Goal: Communication & Community: Answer question/provide support

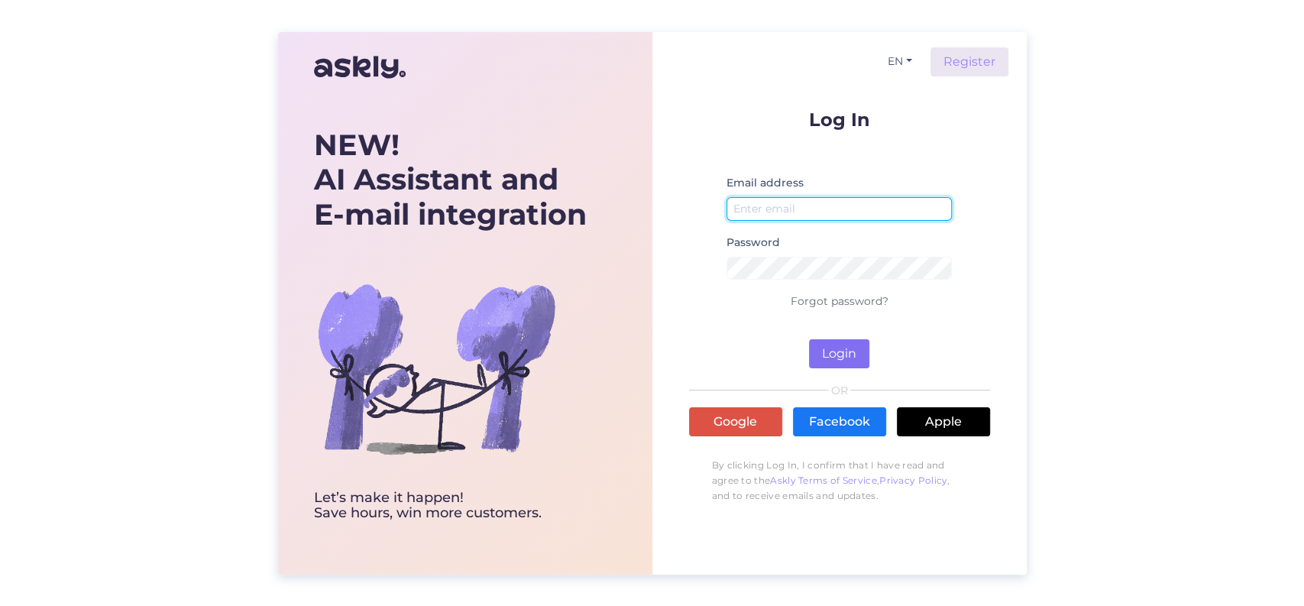
type input "[PERSON_NAME][EMAIL_ADDRESS][DOMAIN_NAME]"
click at [852, 348] on button "Login" at bounding box center [839, 353] width 60 height 29
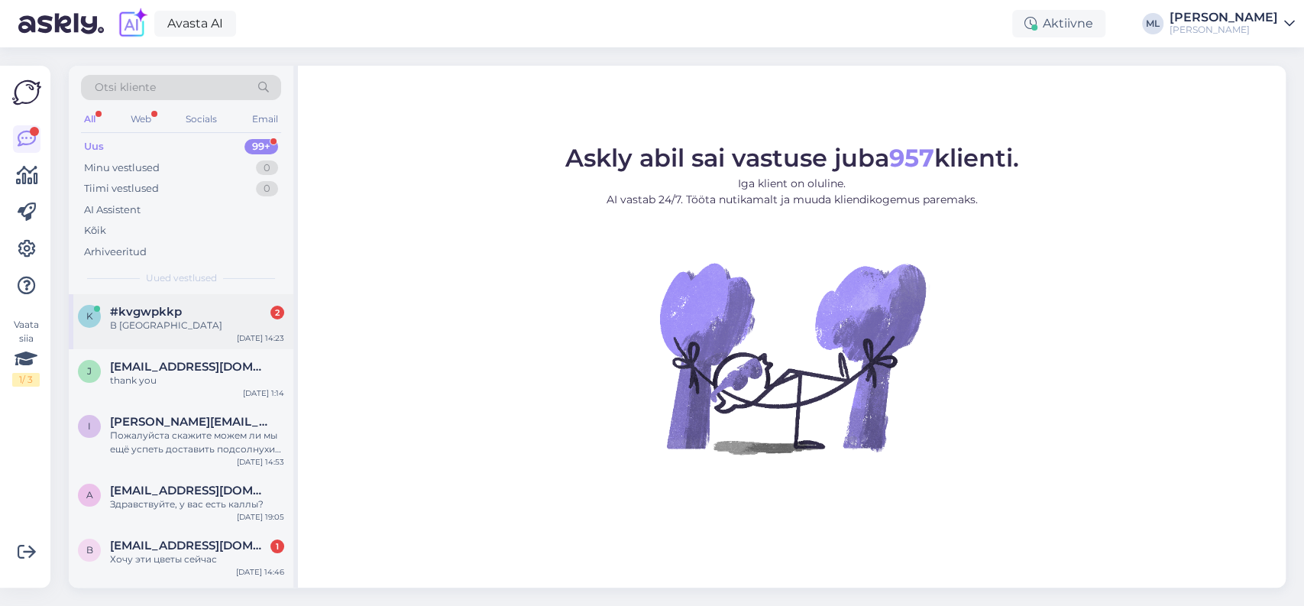
click at [141, 311] on span "#kvgwpkkp" at bounding box center [146, 312] width 72 height 14
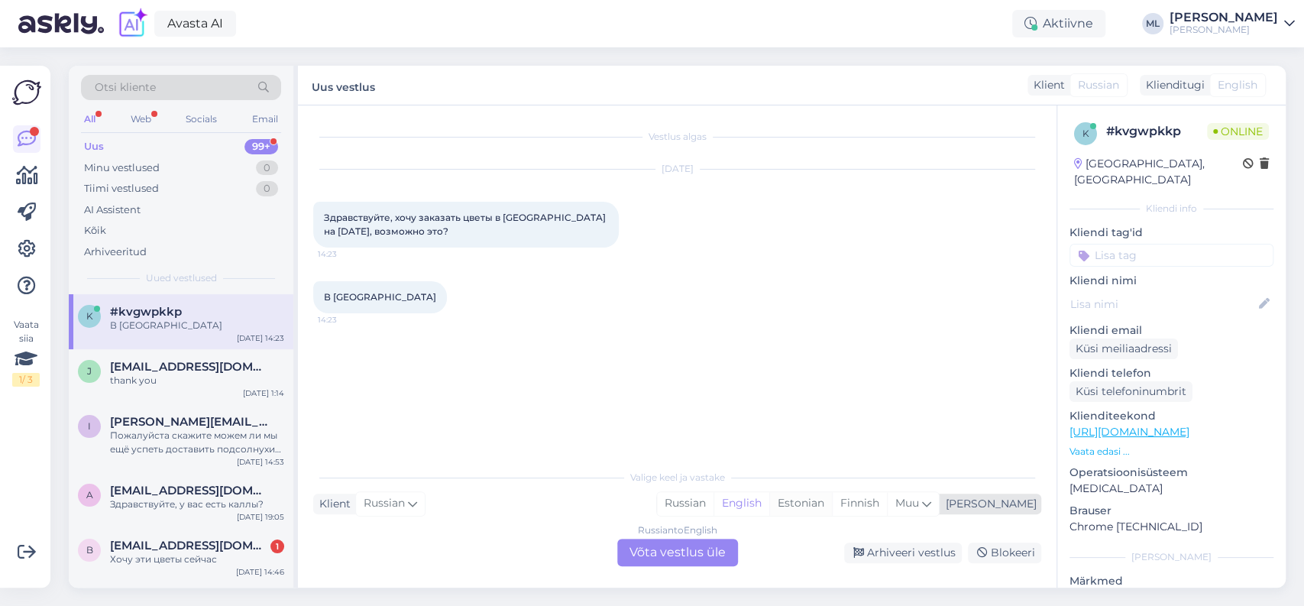
click at [832, 506] on div "Estonian" at bounding box center [801, 503] width 63 height 23
click at [676, 554] on div "Russian to Estonian Võta vestlus üle" at bounding box center [677, 553] width 121 height 28
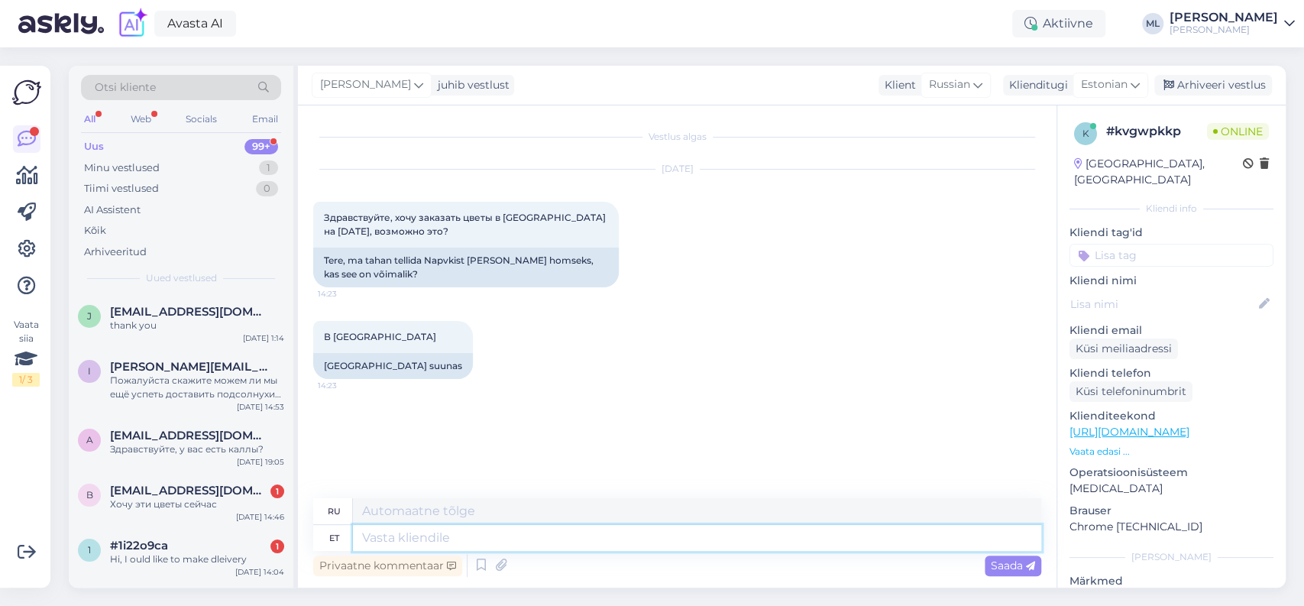
click at [390, 538] on textarea at bounding box center [697, 538] width 689 height 26
type textarea "Tere"
type textarea "Привет"
type textarea "Tere"
click at [1005, 569] on span "Saada" at bounding box center [1013, 566] width 44 height 14
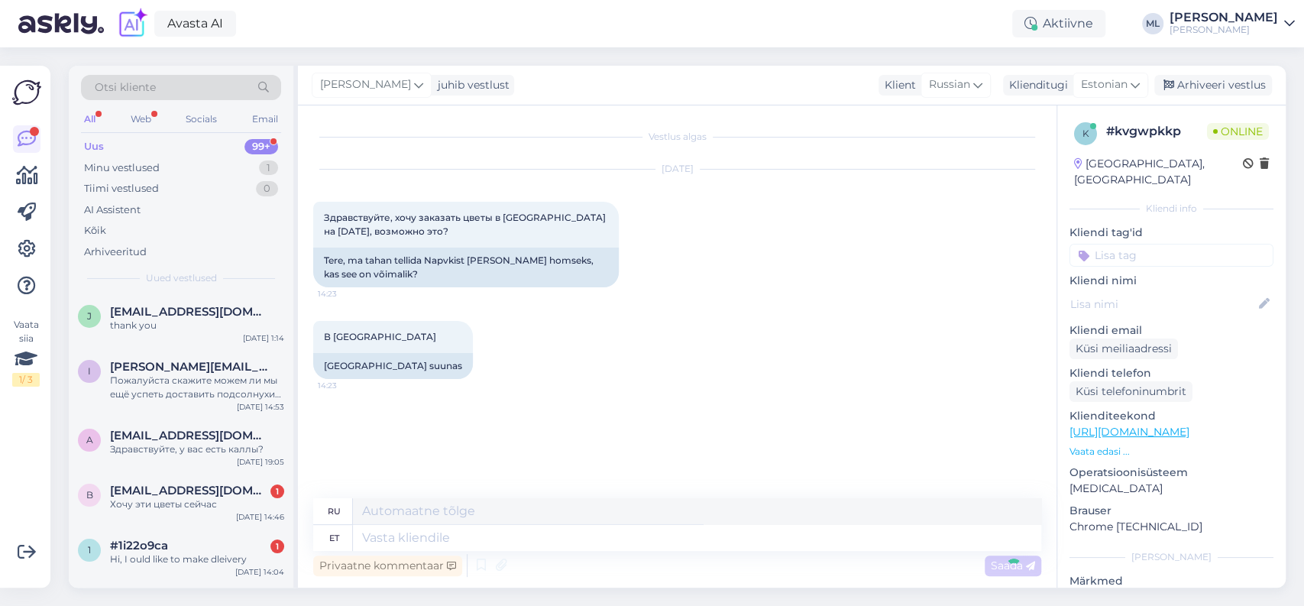
scroll to position [2, 0]
click at [747, 533] on textarea at bounding box center [697, 538] width 689 height 26
type textarea "Kahjuks"
type textarea "К сожалению"
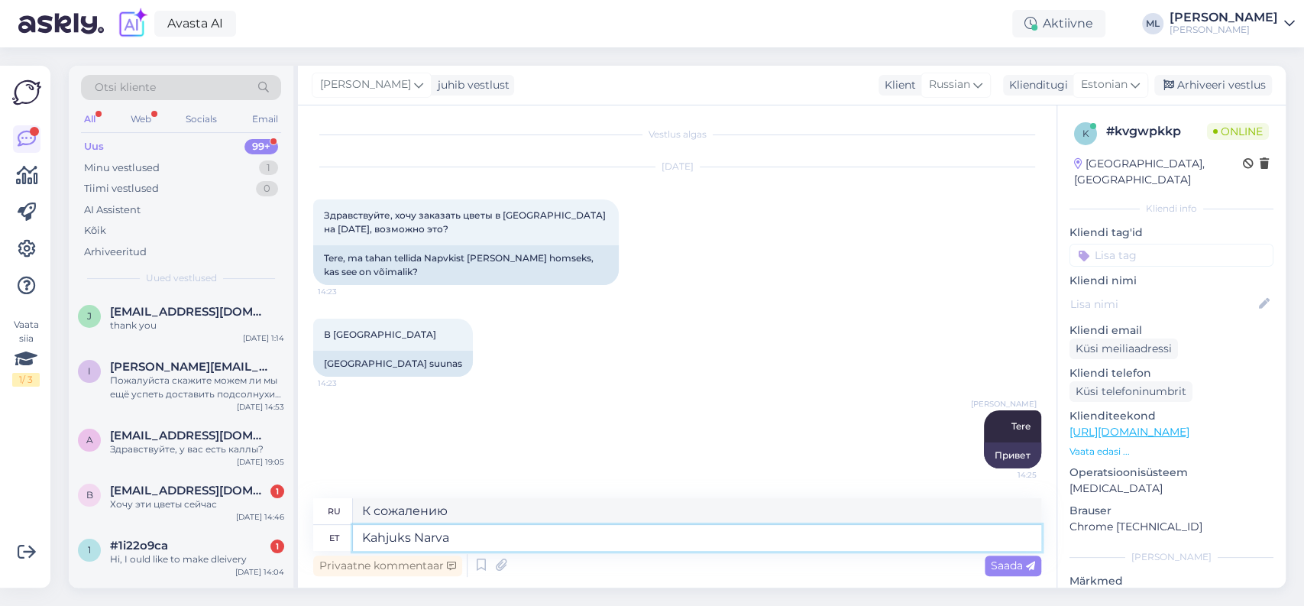
type textarea "Kahjuks Narva"
type textarea "К сожалению, [PERSON_NAME]"
type textarea "Kahjuks Narva me e"
type textarea "К сожалению, мы в [GEOGRAPHIC_DATA]."
type textarea "Kahjuks Narva me ei s"
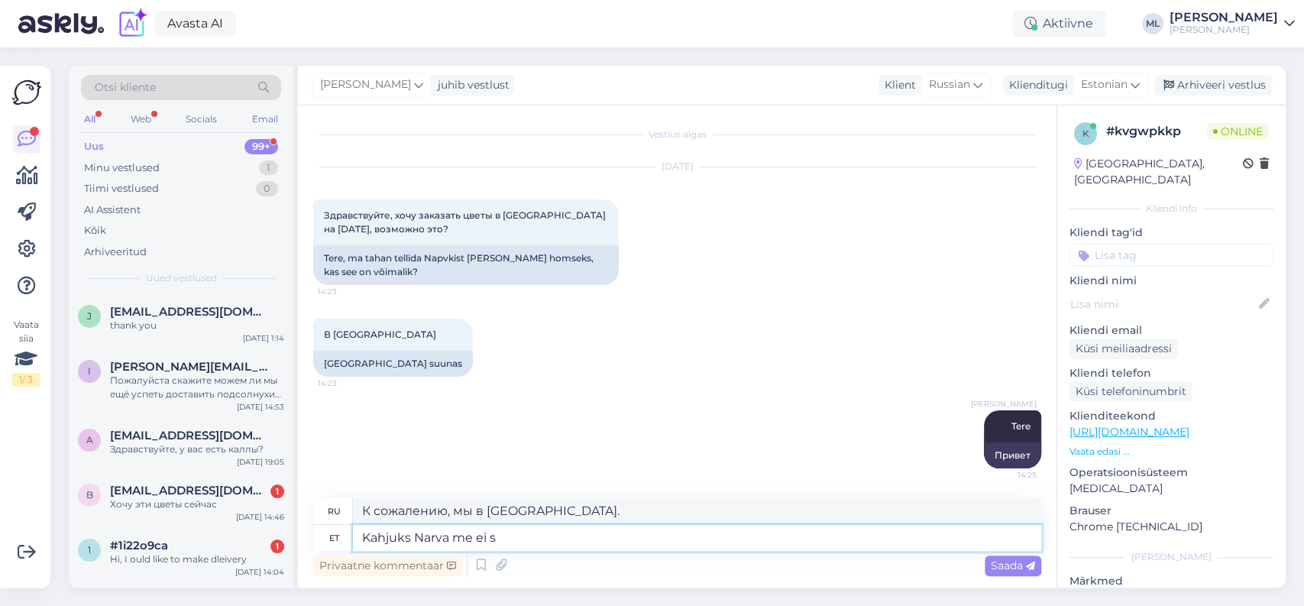
type textarea "К сожалению, мы не в [GEOGRAPHIC_DATA]."
type textarea "Kahjuks Narva me ei saada."
type textarea "К сожалению, в [GEOGRAPHIC_DATA] не отправляем."
type textarea "Kahjuks Narva me ei saada. Ainult T"
type textarea "К сожалению, в [GEOGRAPHIC_DATA] не отправляем. Только"
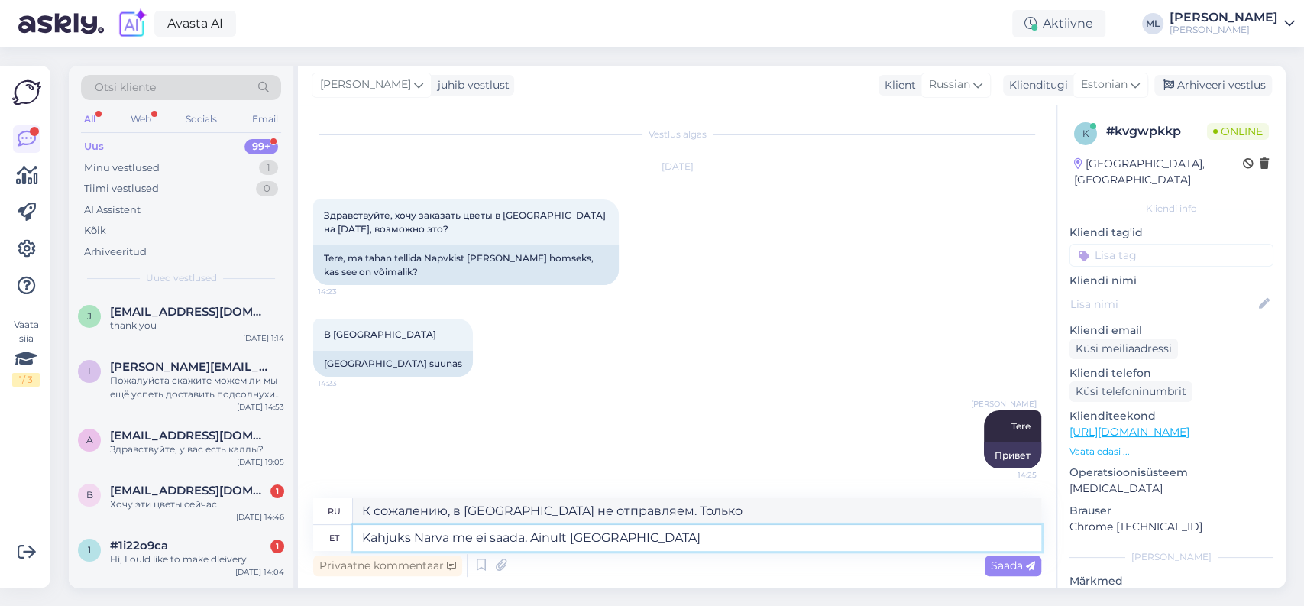
type textarea "Kahjuks Narva me ei saada. Ainult [GEOGRAPHIC_DATA]"
type textarea "К сожалению, мы не осуществляем доставку в [GEOGRAPHIC_DATA]. Только в [GEOGRAP…"
type textarea "Kahjuks Narva me ei saada. Ainult [GEOGRAPHIC_DATA] ja l"
type textarea "К сожалению, мы не осуществляем доставку в [GEOGRAPHIC_DATA]. Только в [GEOGRAP…"
type textarea "Kahjuks Narva me ei saada. Ainult [GEOGRAPHIC_DATA] ja lähiümbruses"
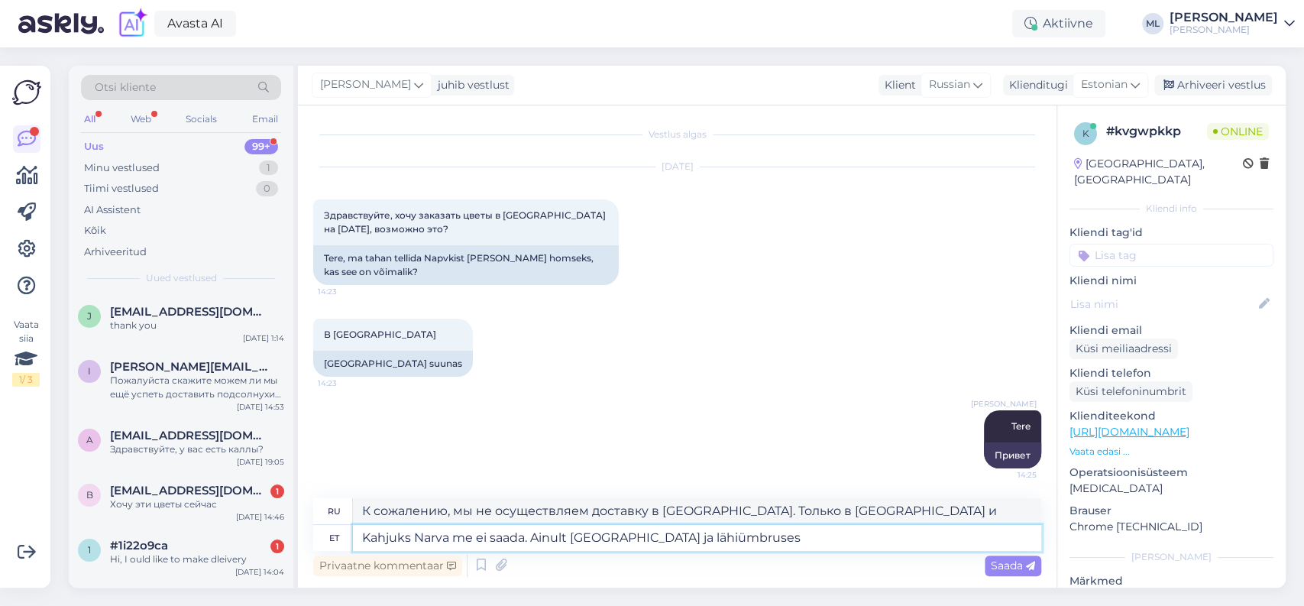
type textarea "К сожалению, мы не осуществляем доставку в [GEOGRAPHIC_DATA]. Доставка осуществ…"
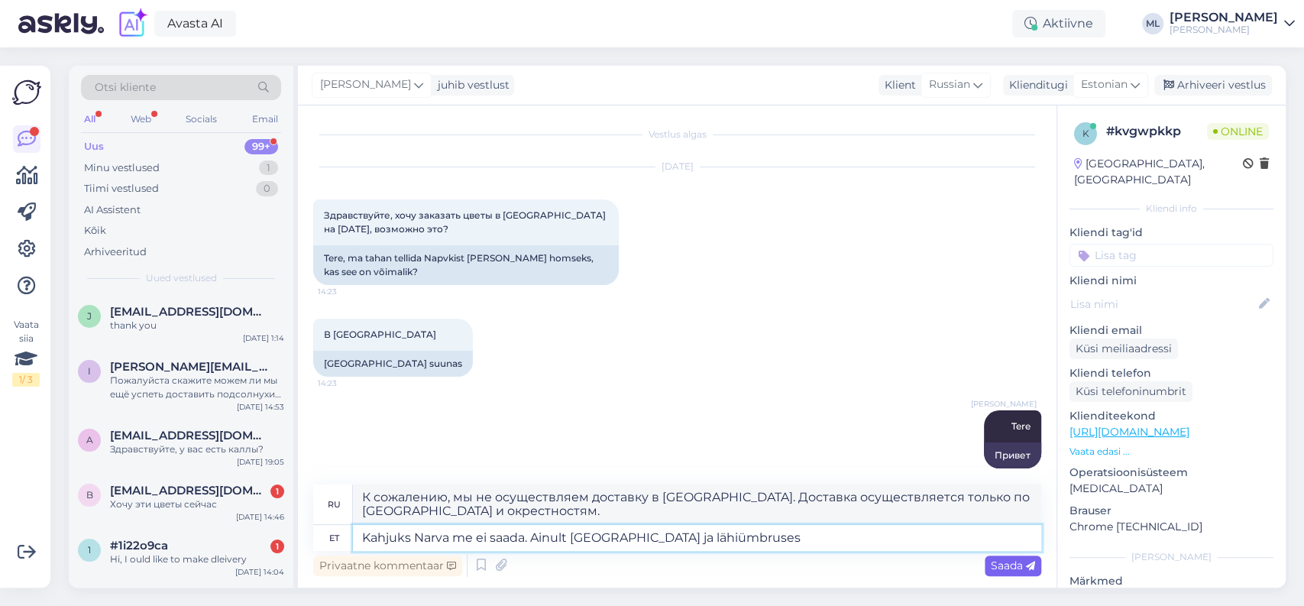
type textarea "Kahjuks Narva me ei saada. Ainult [GEOGRAPHIC_DATA] ja lähiümbruses"
click at [1009, 568] on span "Saada" at bounding box center [1013, 566] width 44 height 14
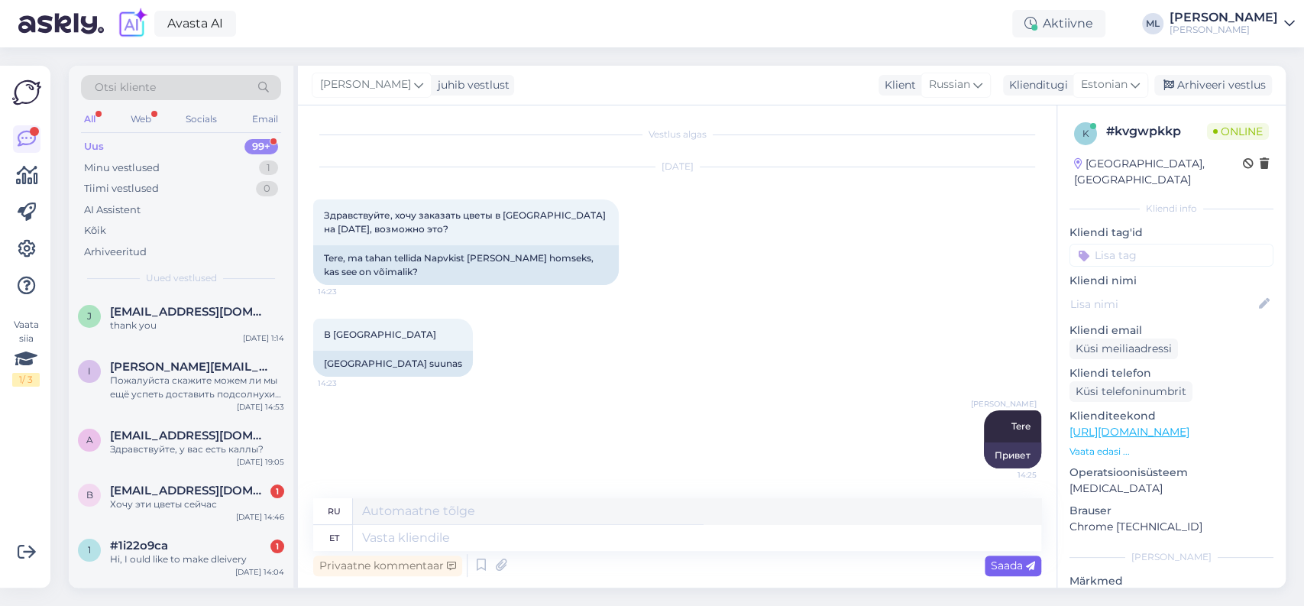
scroll to position [122, 0]
